Goal: Task Accomplishment & Management: Manage account settings

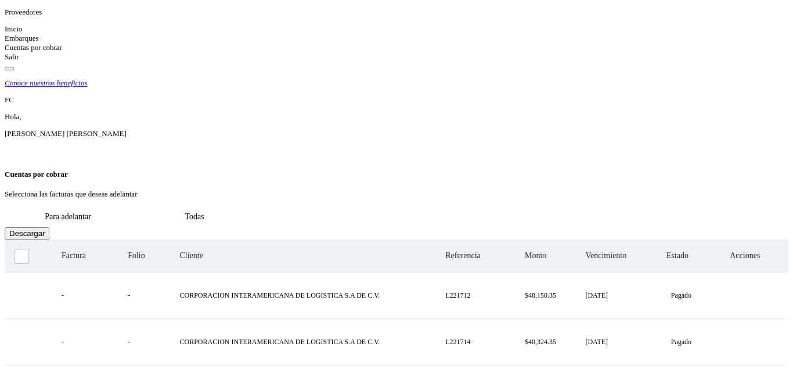
click at [22, 33] on link "Inicio" at bounding box center [13, 28] width 17 height 9
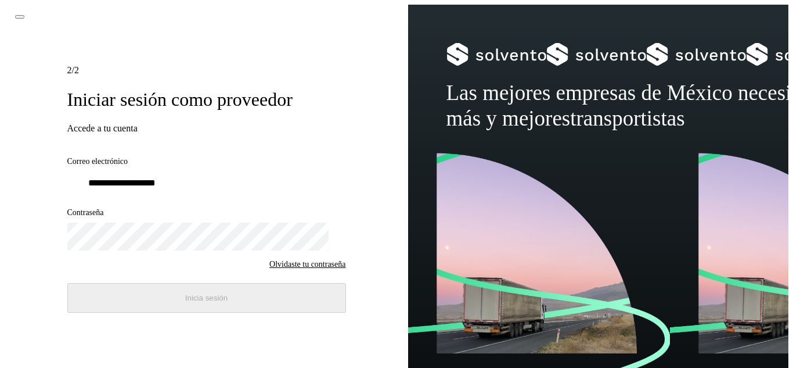
type input "**********"
click at [136, 297] on button "Inicia sesión" at bounding box center [206, 298] width 279 height 30
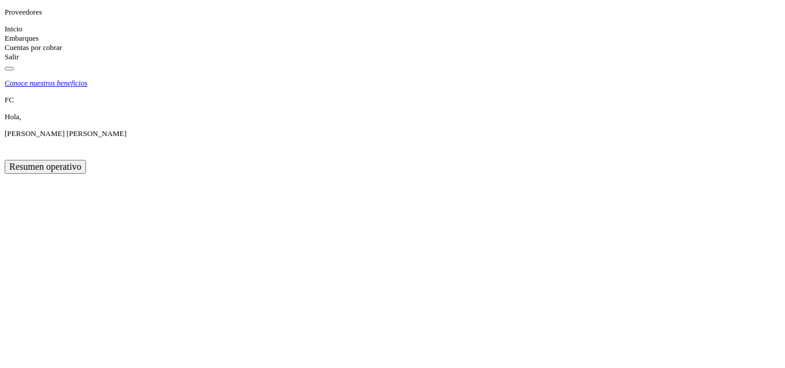
click at [66, 52] on div "Cuentas por cobrar" at bounding box center [392, 47] width 775 height 9
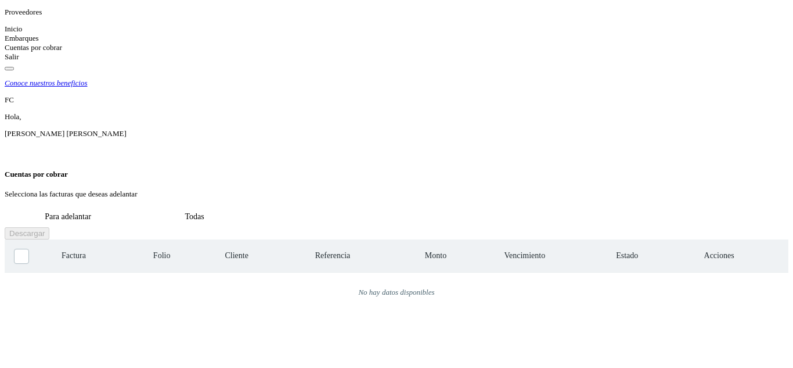
click at [258, 206] on button "Todas" at bounding box center [194, 216] width 127 height 21
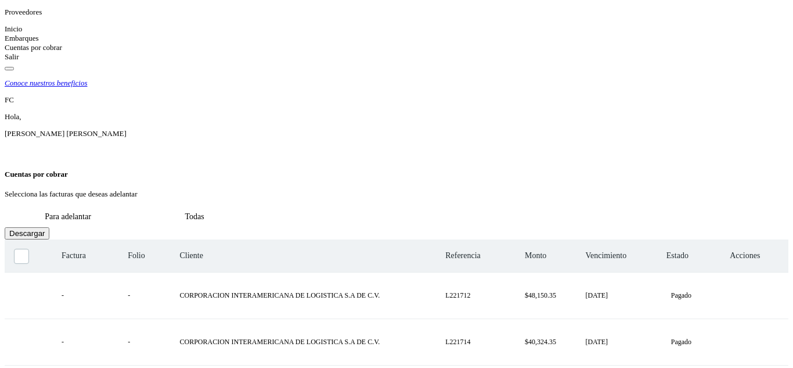
click at [131, 206] on button "Para adelantar" at bounding box center [68, 216] width 127 height 21
